Goal: Communication & Community: Answer question/provide support

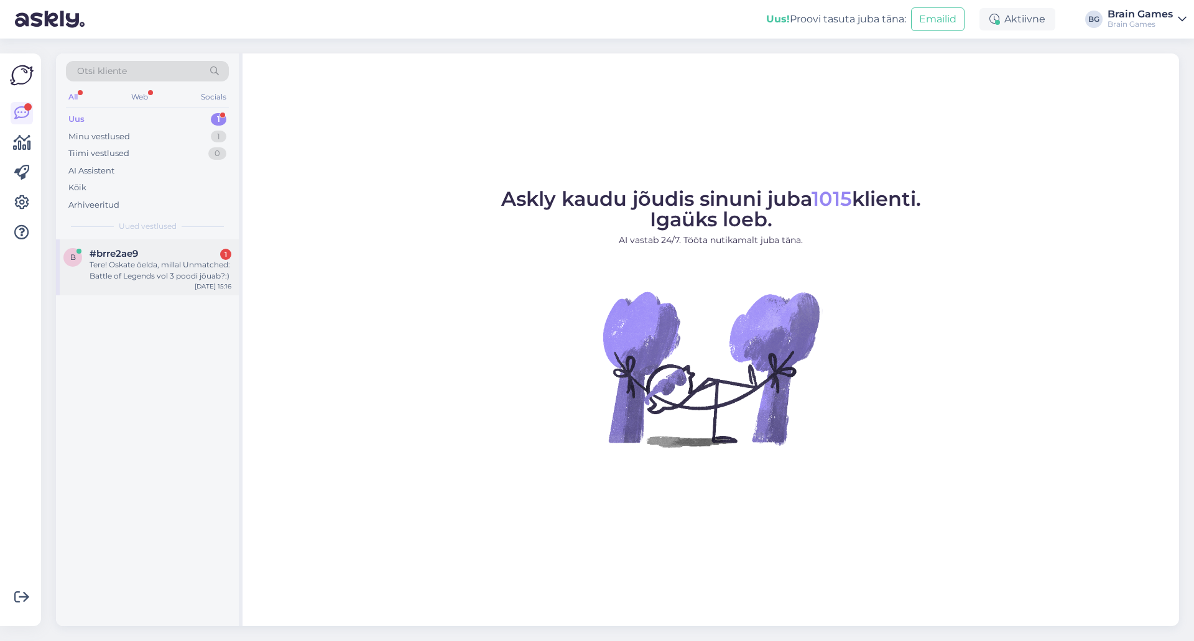
drag, startPoint x: 0, startPoint y: 0, endPoint x: 180, endPoint y: 285, distance: 337.2
click at [168, 264] on div "Tere! Oskate öelda, millal Unmatched: Battle of Legends vol 3 poodi jõuab?:)" at bounding box center [161, 270] width 142 height 22
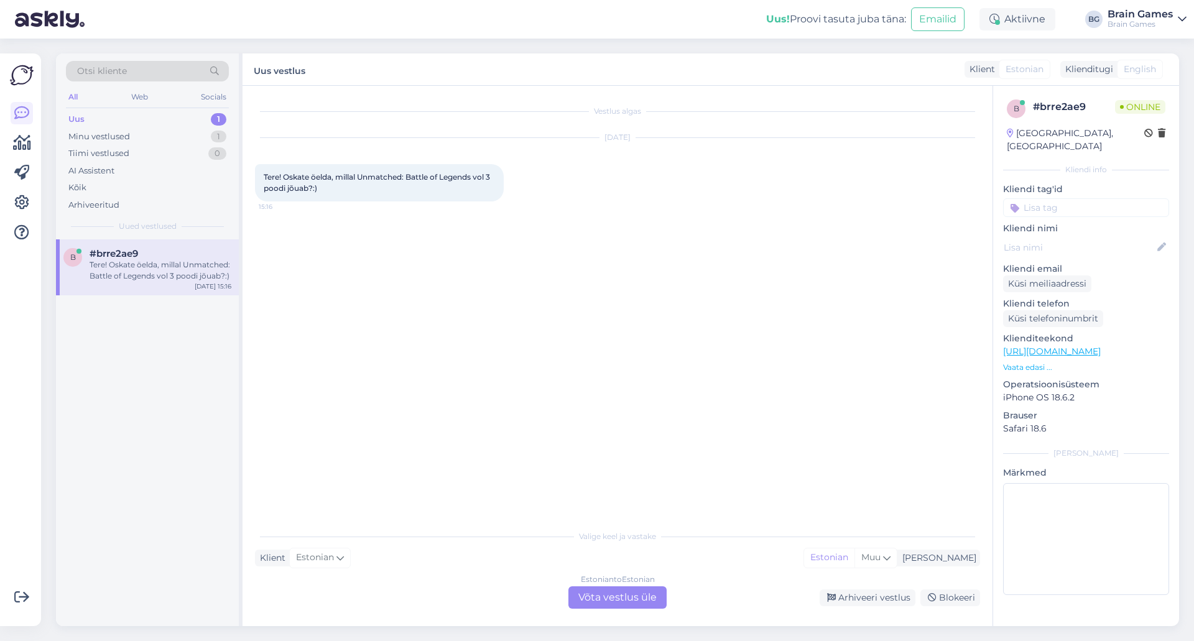
click at [413, 302] on div "Vestlus algas [DATE] Tere! Oskate öelda, millal Unmatched: Battle of Legends vo…" at bounding box center [623, 305] width 736 height 414
click at [609, 602] on div "Estonian to Estonian Võta vestlus üle" at bounding box center [617, 597] width 98 height 22
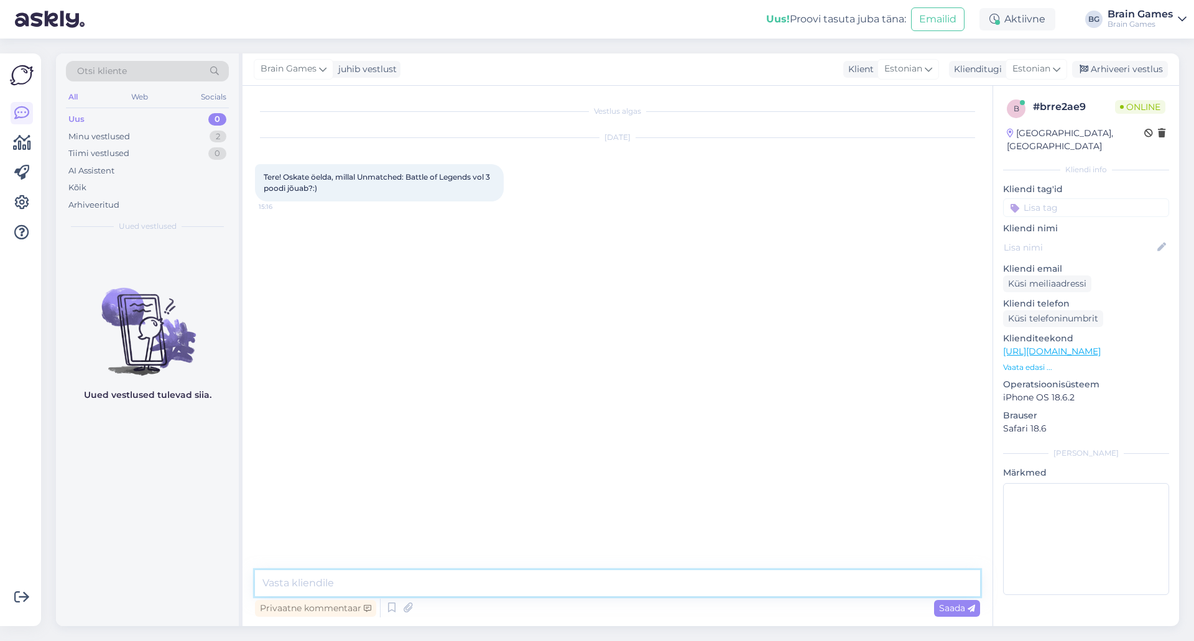
click at [626, 586] on textarea at bounding box center [617, 583] width 725 height 26
type textarea "T"
type textarea "Tere!"
type textarea "Täpset kuupäeva veel ei oska öelda kahjuks."
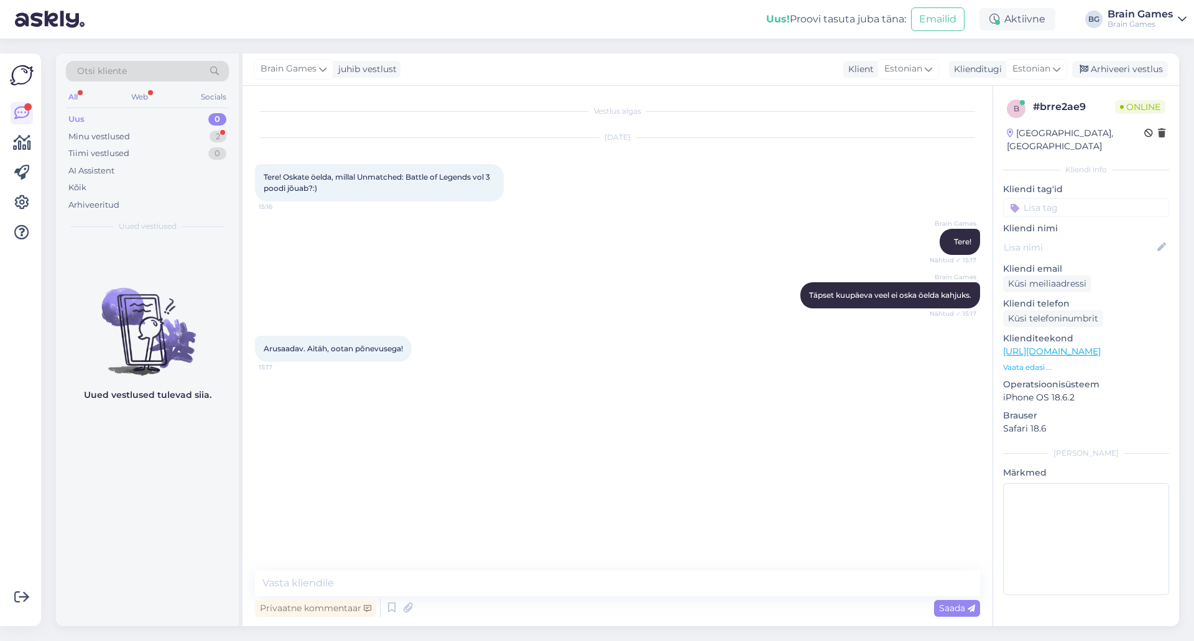
click at [542, 449] on div "Vestlus algas [DATE] Tere! Oskate öelda, millal Unmatched: Battle of Legends vo…" at bounding box center [623, 328] width 736 height 461
click at [545, 579] on textarea at bounding box center [617, 583] width 725 height 26
type textarea "Meie ka :)"
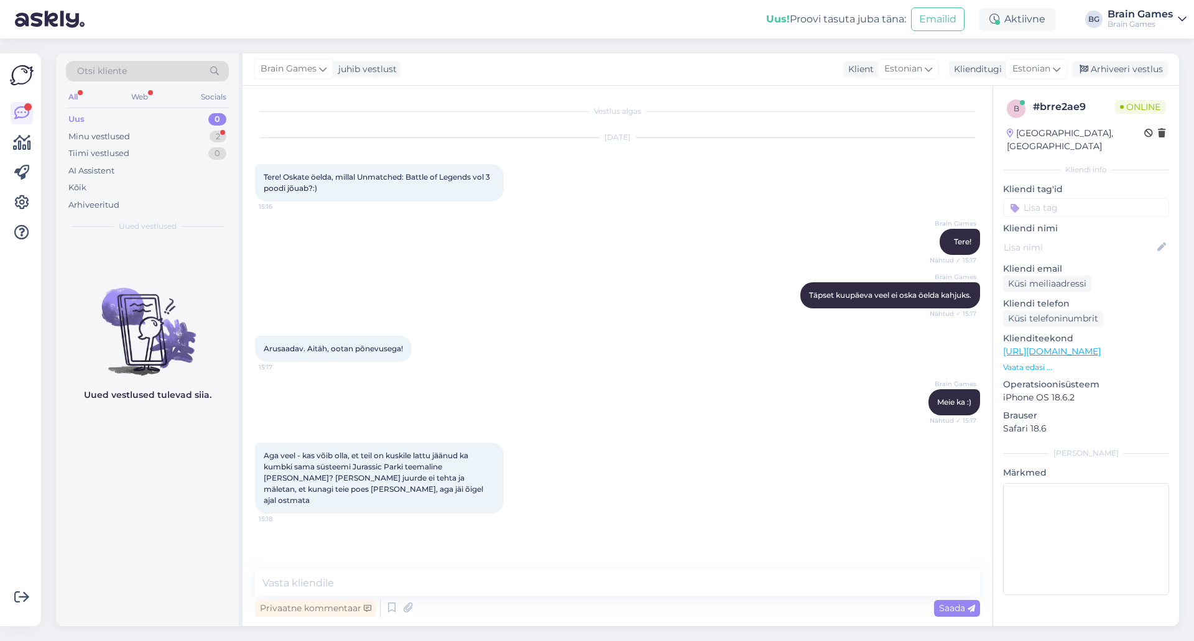
click at [670, 526] on div "Vestlus algas [DATE] Tere! Oskate öelda, millal Unmatched: Battle of Legends vo…" at bounding box center [623, 328] width 736 height 461
click at [438, 535] on div "Vestlus algas [DATE] Tere! Oskate öelda, millal Unmatched: Battle of Legends vo…" at bounding box center [623, 328] width 736 height 461
drag, startPoint x: 353, startPoint y: 464, endPoint x: 404, endPoint y: 469, distance: 50.6
click at [404, 469] on span "Aga veel - kas võib olla, et teil on kuskile lattu jäänud ka kumbki sama süstee…" at bounding box center [374, 478] width 221 height 54
copy span "Jurassic Park"
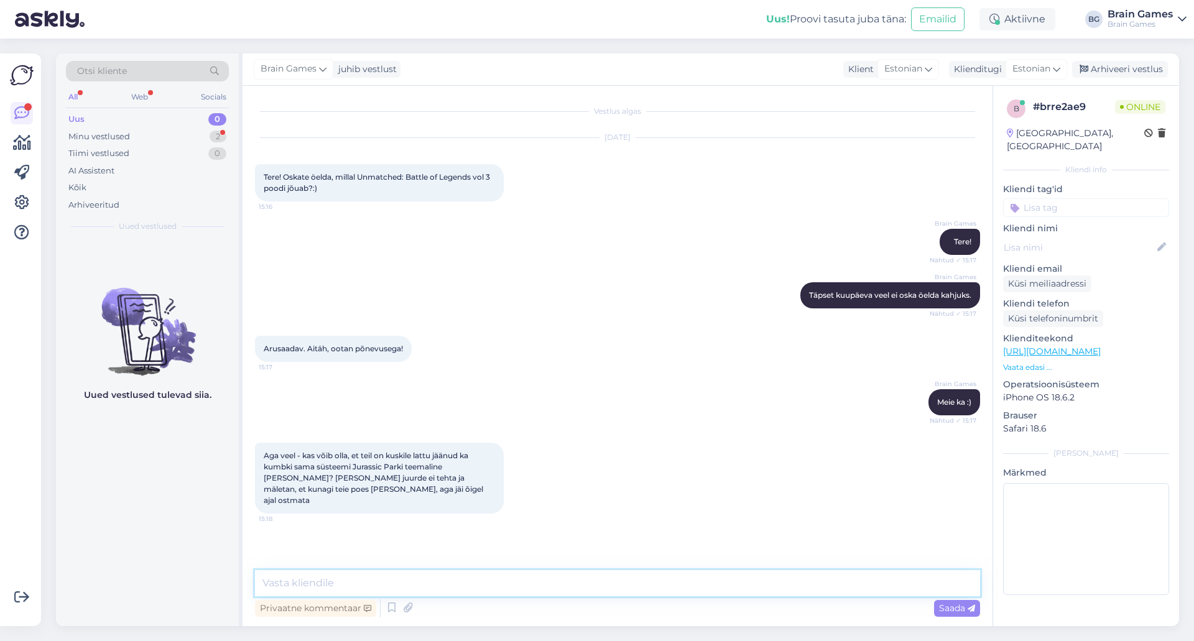
click at [462, 584] on textarea at bounding box center [617, 583] width 725 height 26
type textarea "K"
type textarea "Süsteemist kahjuks [PERSON_NAME] leia, et [PERSON_NAME] üldse olnud oleks."
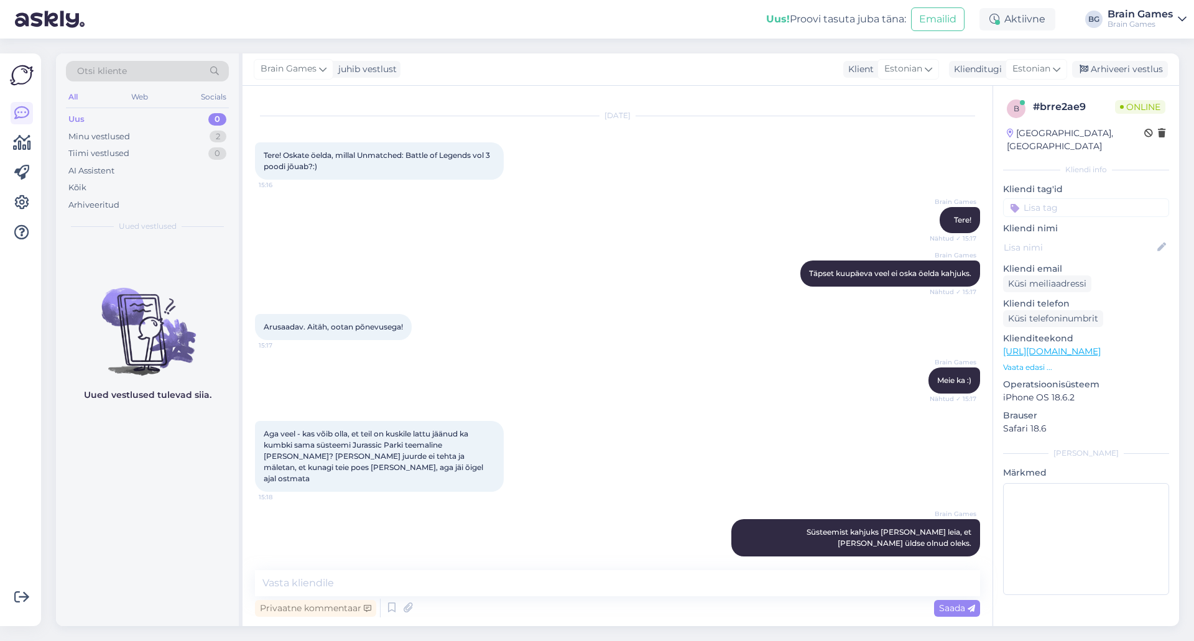
click at [687, 415] on div "Aga veel - kas võib olla, et teil on kuskile lattu jäänud ka kumbki sama süstee…" at bounding box center [617, 456] width 725 height 98
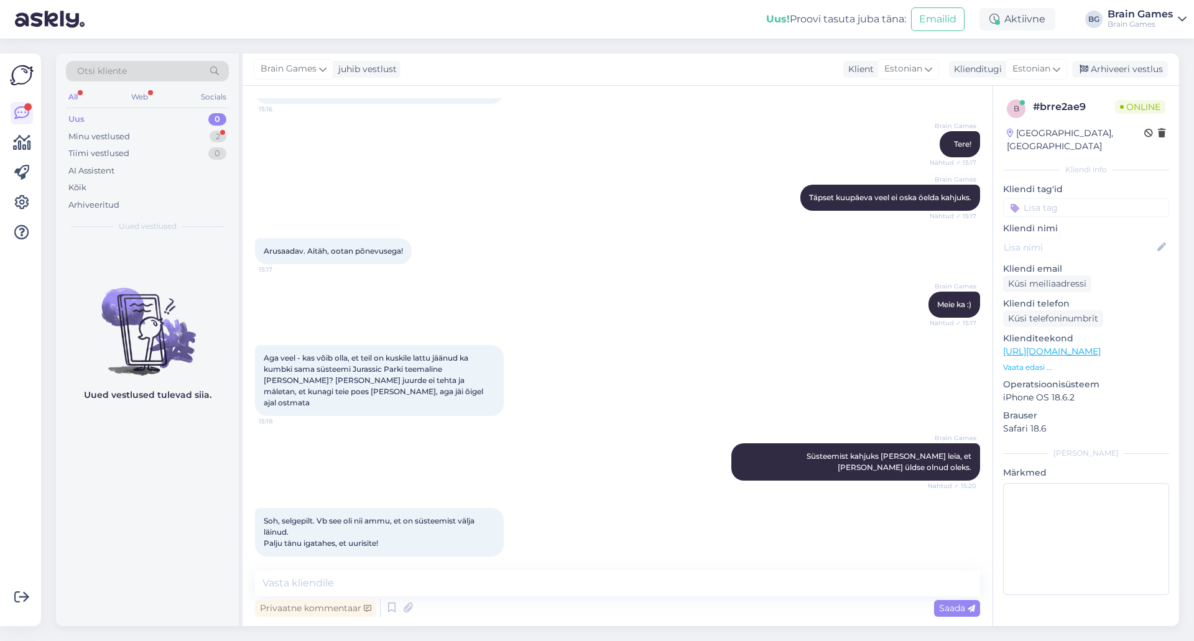
click at [584, 434] on div "Brain Games Süsteemist kahjuks [PERSON_NAME] leia, et [PERSON_NAME] üldse olnud…" at bounding box center [617, 462] width 725 height 65
click at [512, 570] on textarea at bounding box center [617, 583] width 725 height 26
click at [515, 571] on textarea at bounding box center [617, 583] width 725 height 26
type textarea "E"
click at [713, 578] on textarea at bounding box center [617, 583] width 725 height 26
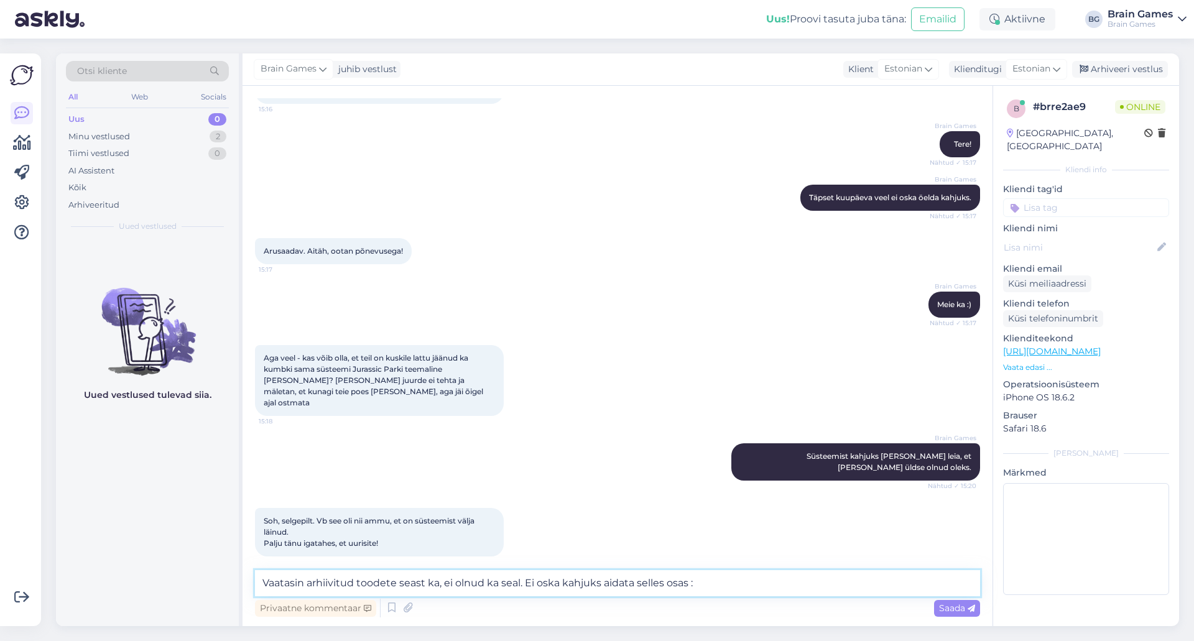
type textarea "Vaatasin arhiivitud toodete seast ka, ei olnud ka seal. Ei oska kahjuks aidata …"
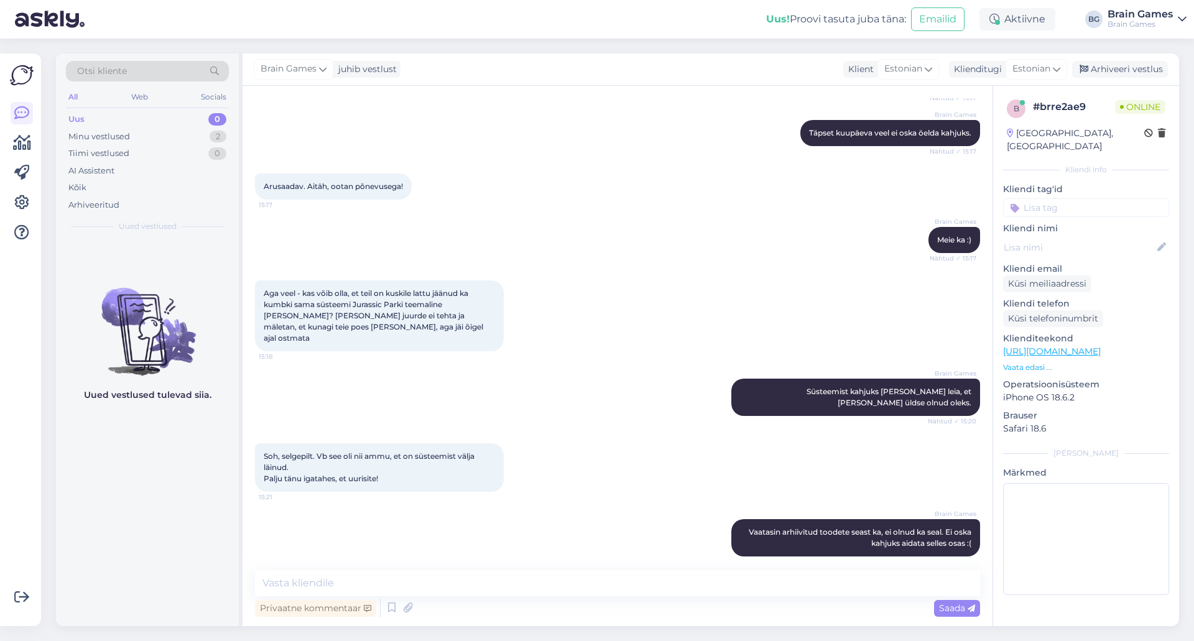
scroll to position [216, 0]
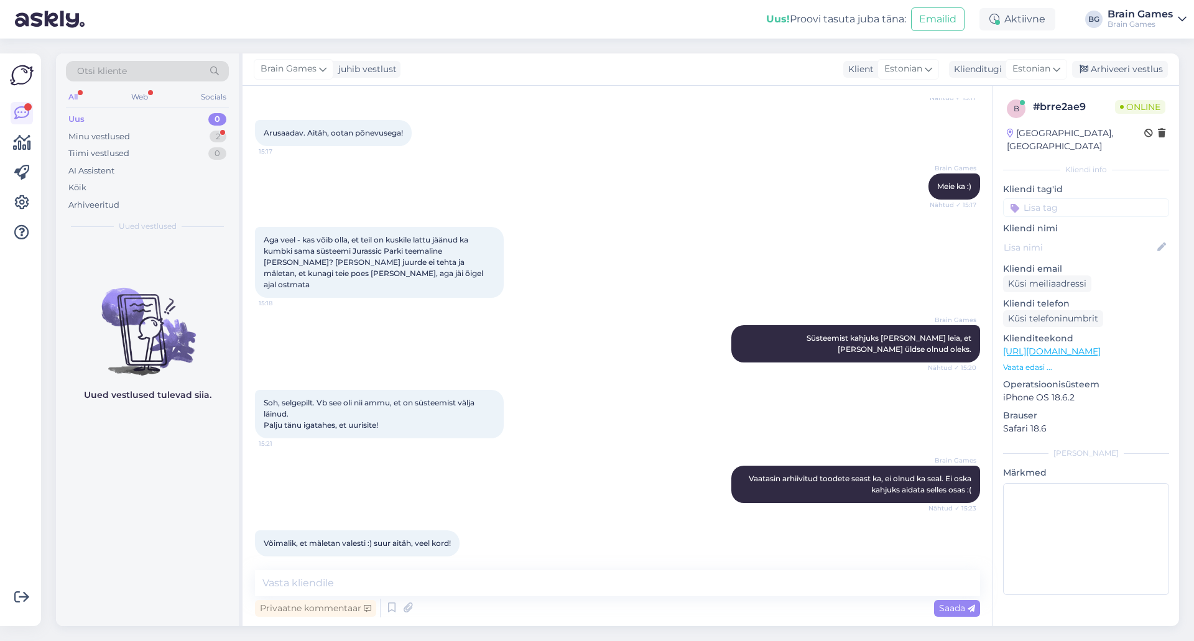
click at [551, 452] on div "Brain Games [PERSON_NAME] arhiivitud toodete seast ka, ei olnud ka seal. Ei osk…" at bounding box center [617, 484] width 725 height 65
click at [601, 476] on div "Brain Games [PERSON_NAME] arhiivitud toodete seast ka, ei olnud ka seal. Ei osk…" at bounding box center [617, 484] width 725 height 65
click at [638, 584] on textarea at bounding box center [617, 583] width 725 height 26
type textarea "Pole tänu väärt!"
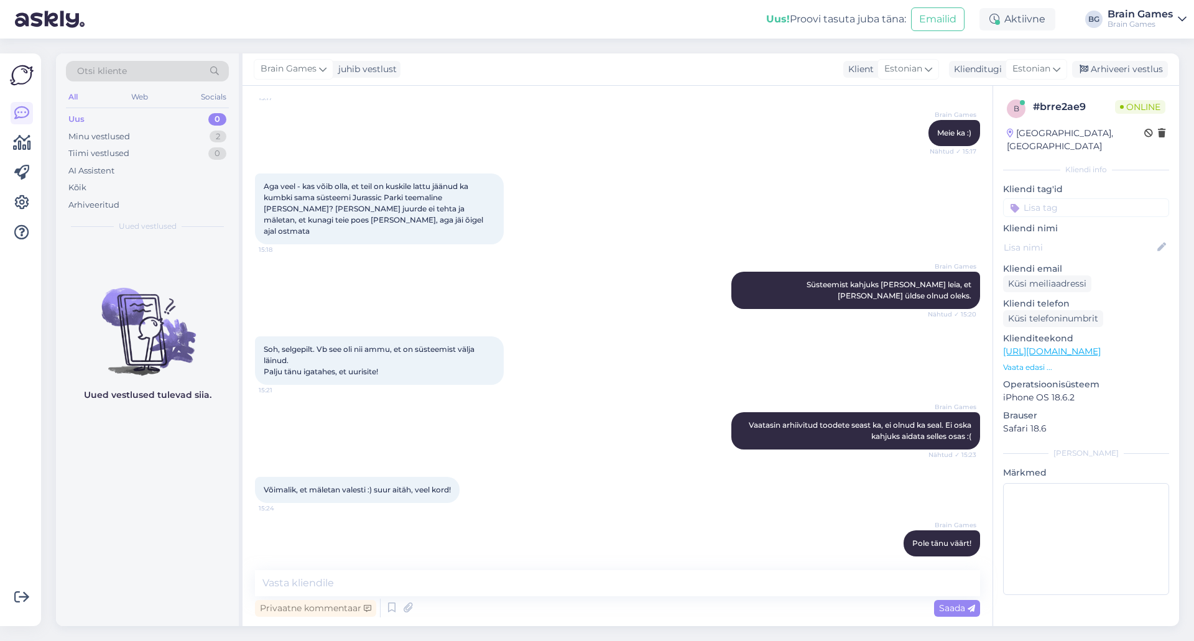
click at [595, 543] on div "Brain Games Pole tänu väärt! 15:24" at bounding box center [617, 543] width 725 height 53
